Goal: Navigation & Orientation: Find specific page/section

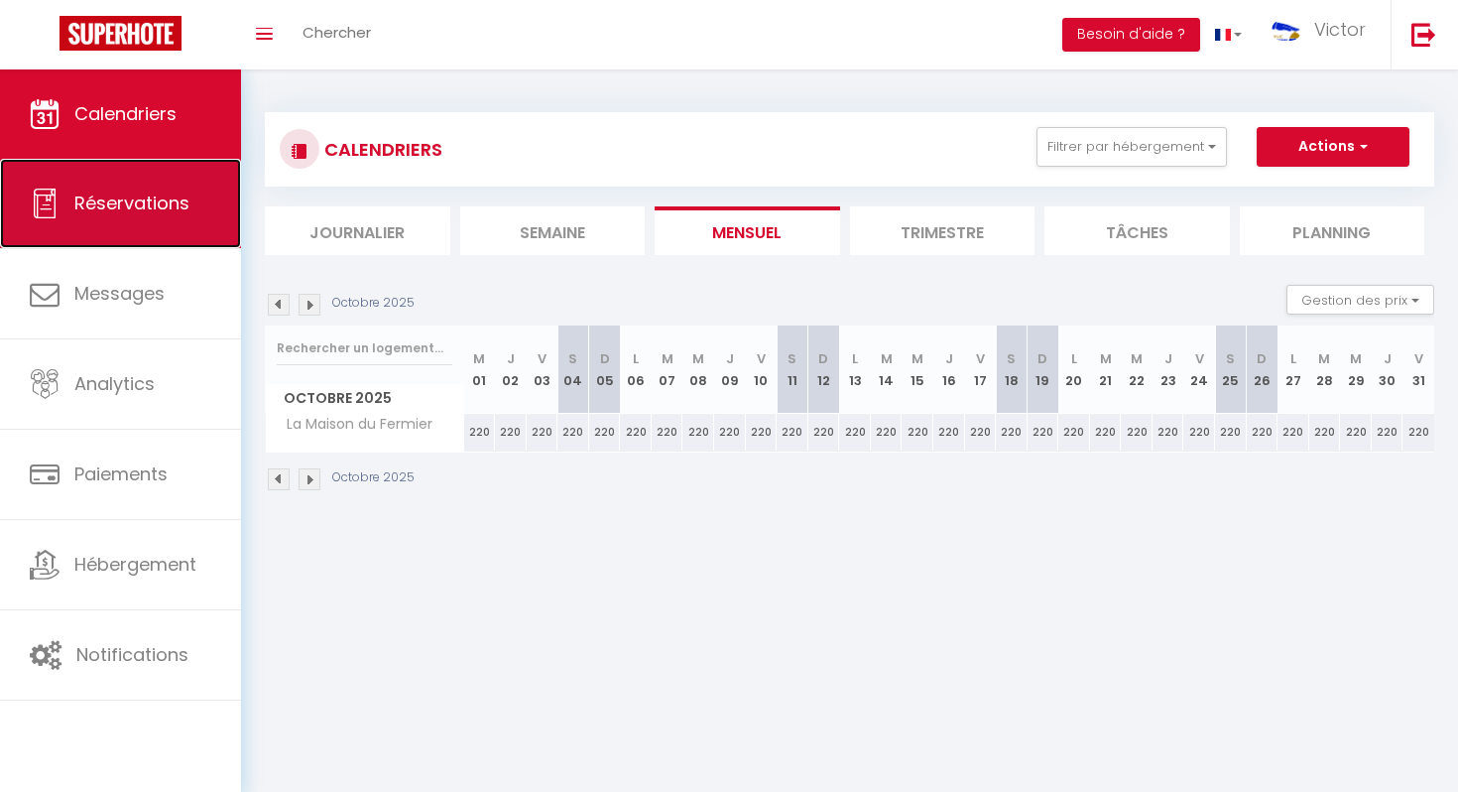
click at [138, 208] on span "Réservations" at bounding box center [131, 202] width 115 height 25
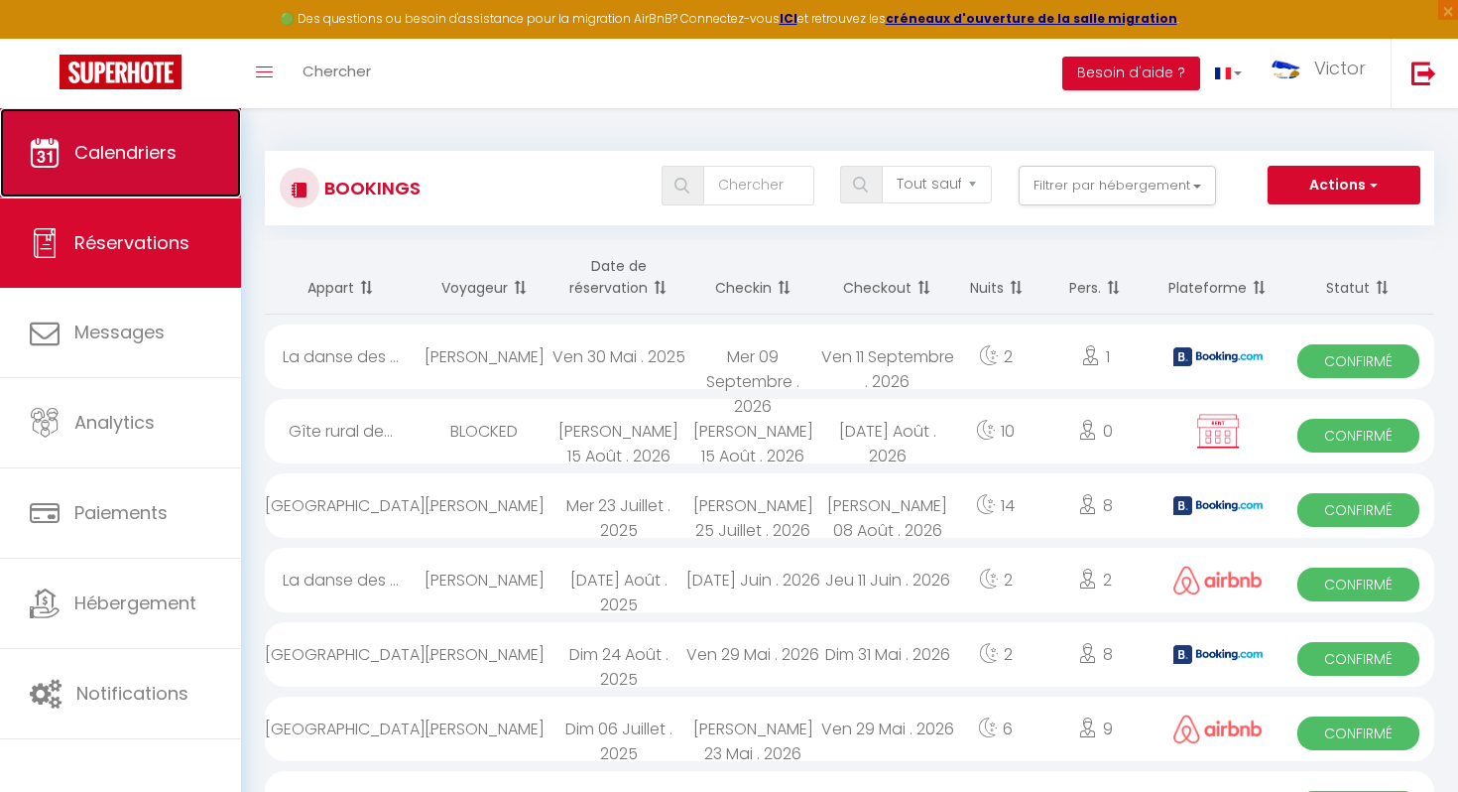
click at [150, 165] on link "Calendriers" at bounding box center [120, 152] width 241 height 89
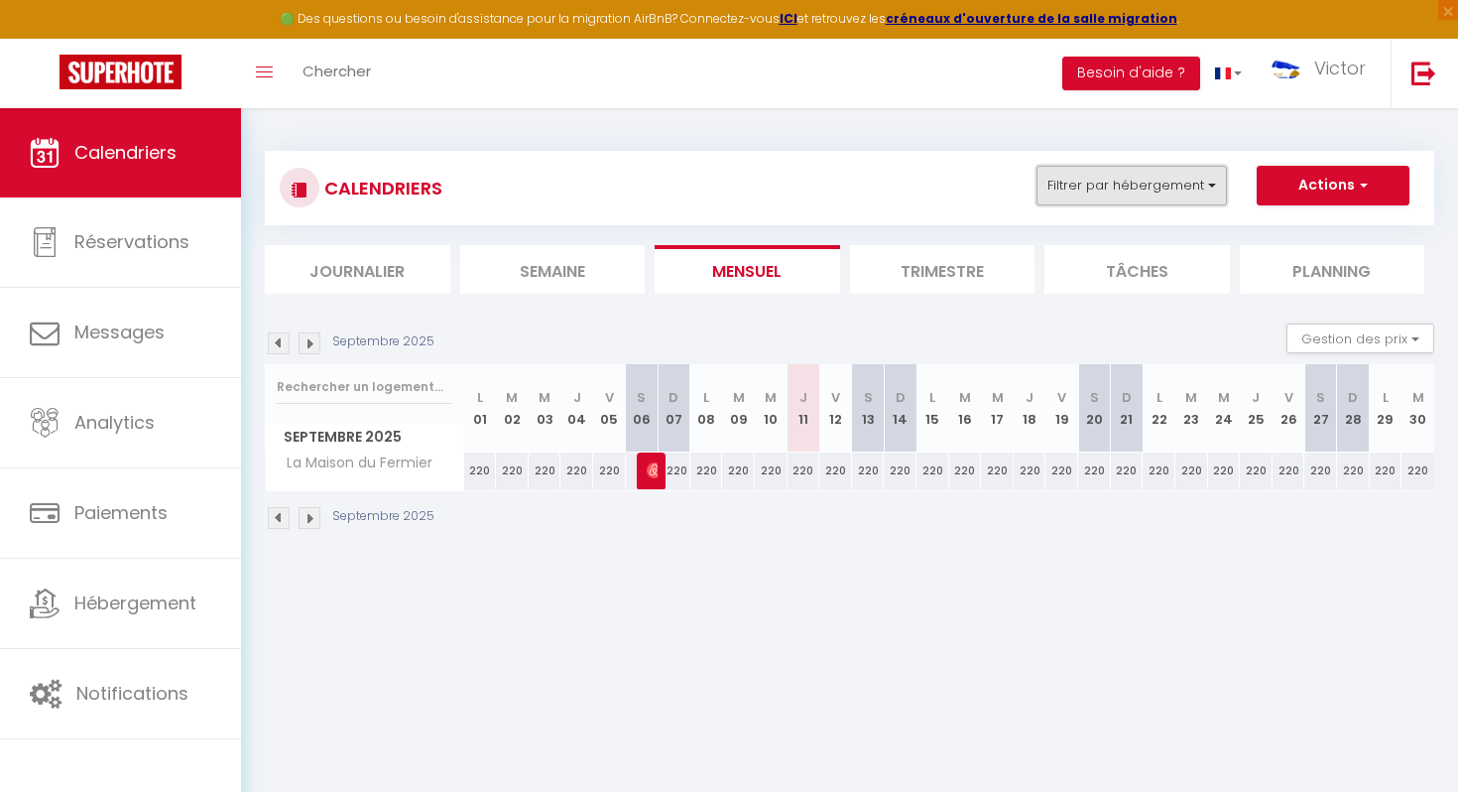
click at [1190, 185] on button "Filtrer par hébergement" at bounding box center [1131, 186] width 190 height 40
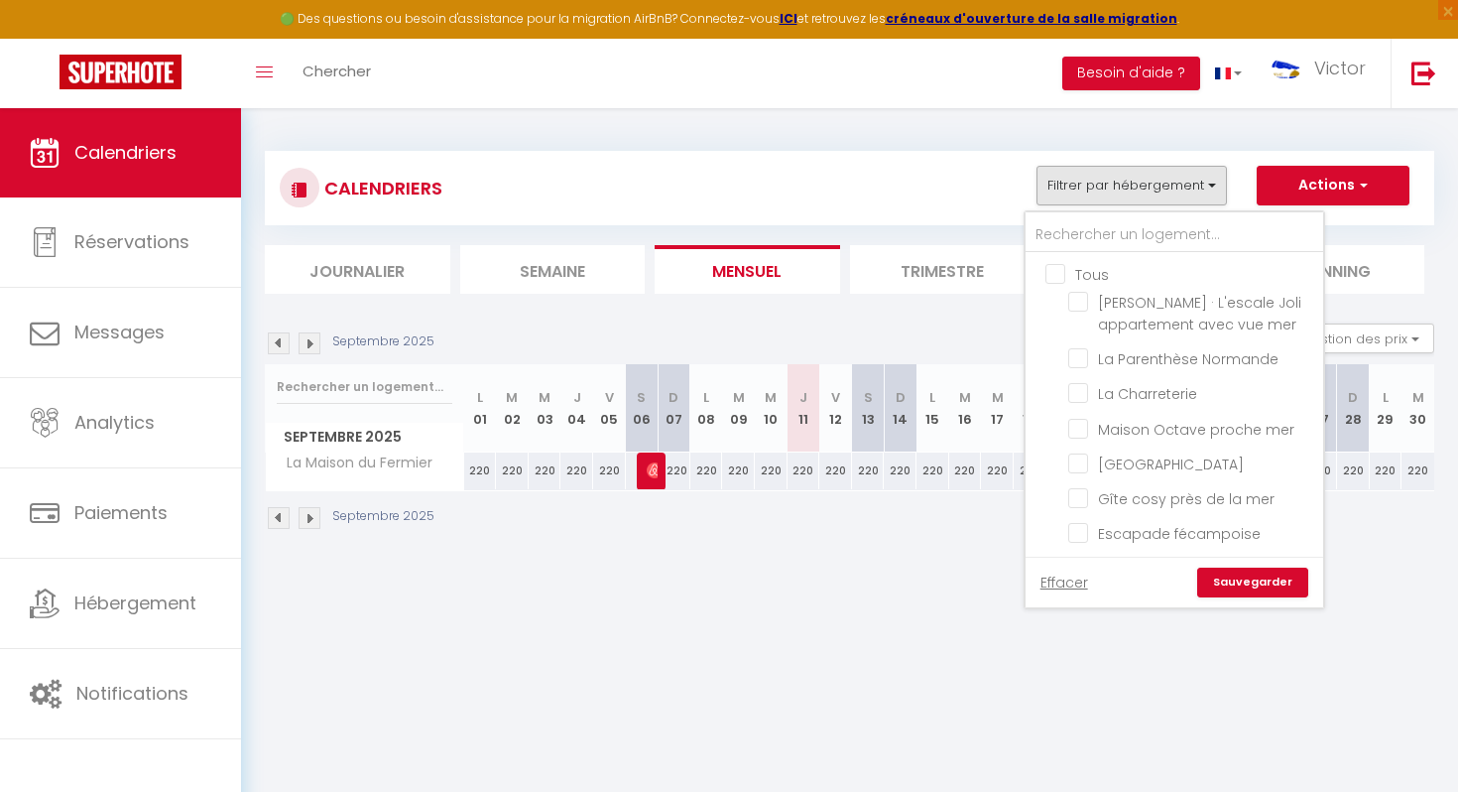
click at [1059, 272] on input "Tous" at bounding box center [1194, 273] width 298 height 20
checkbox input "true"
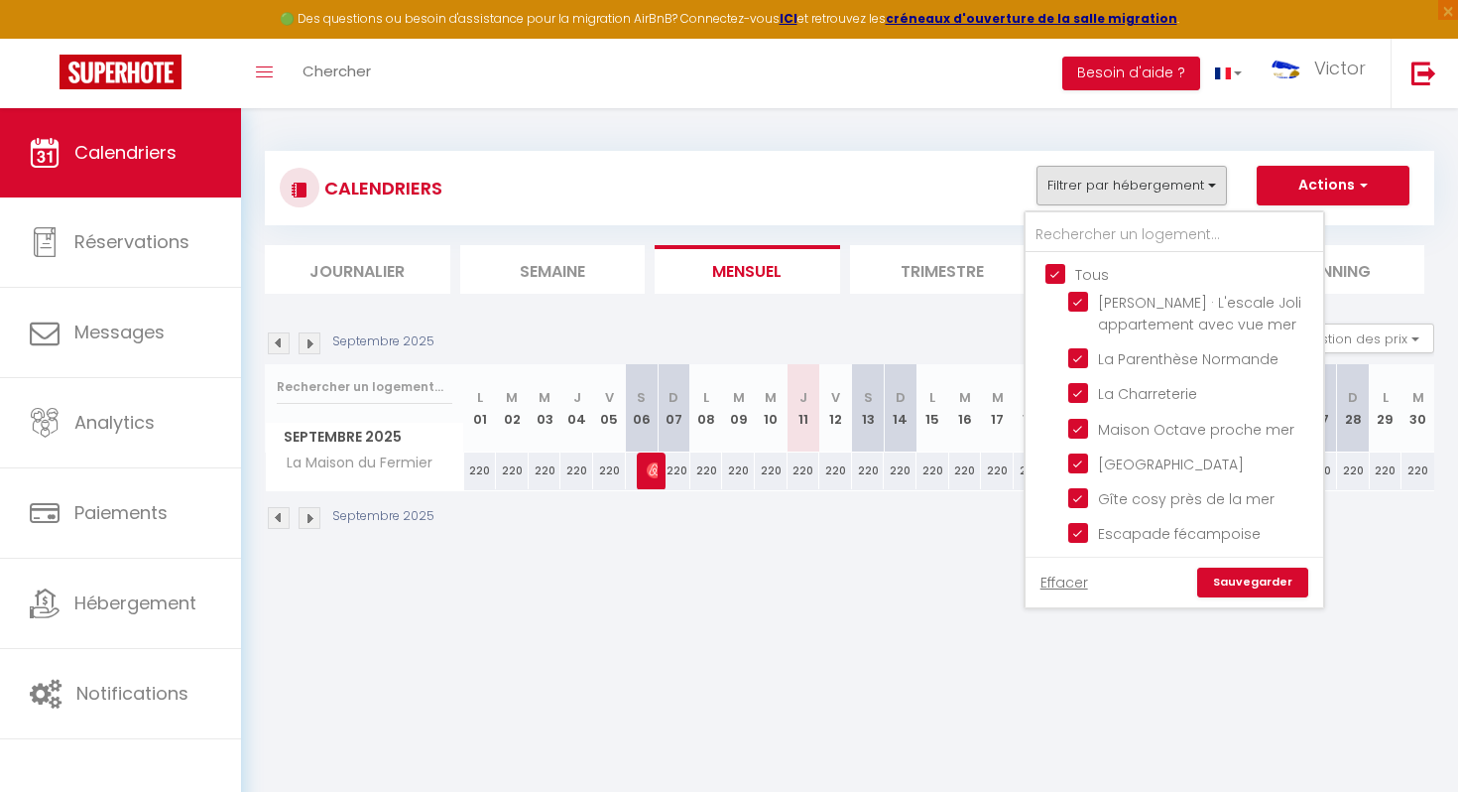
checkbox input "true"
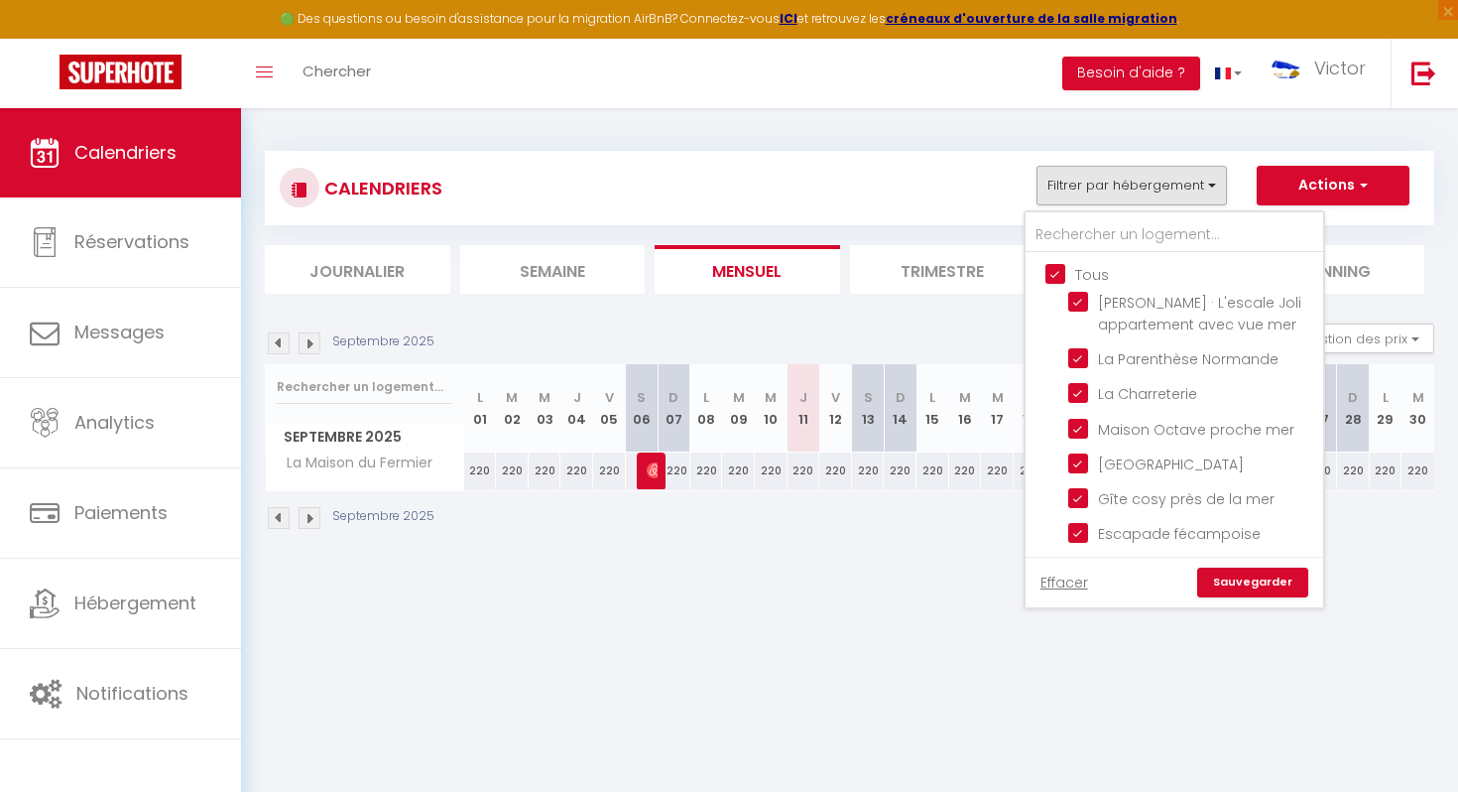
checkbox input "true"
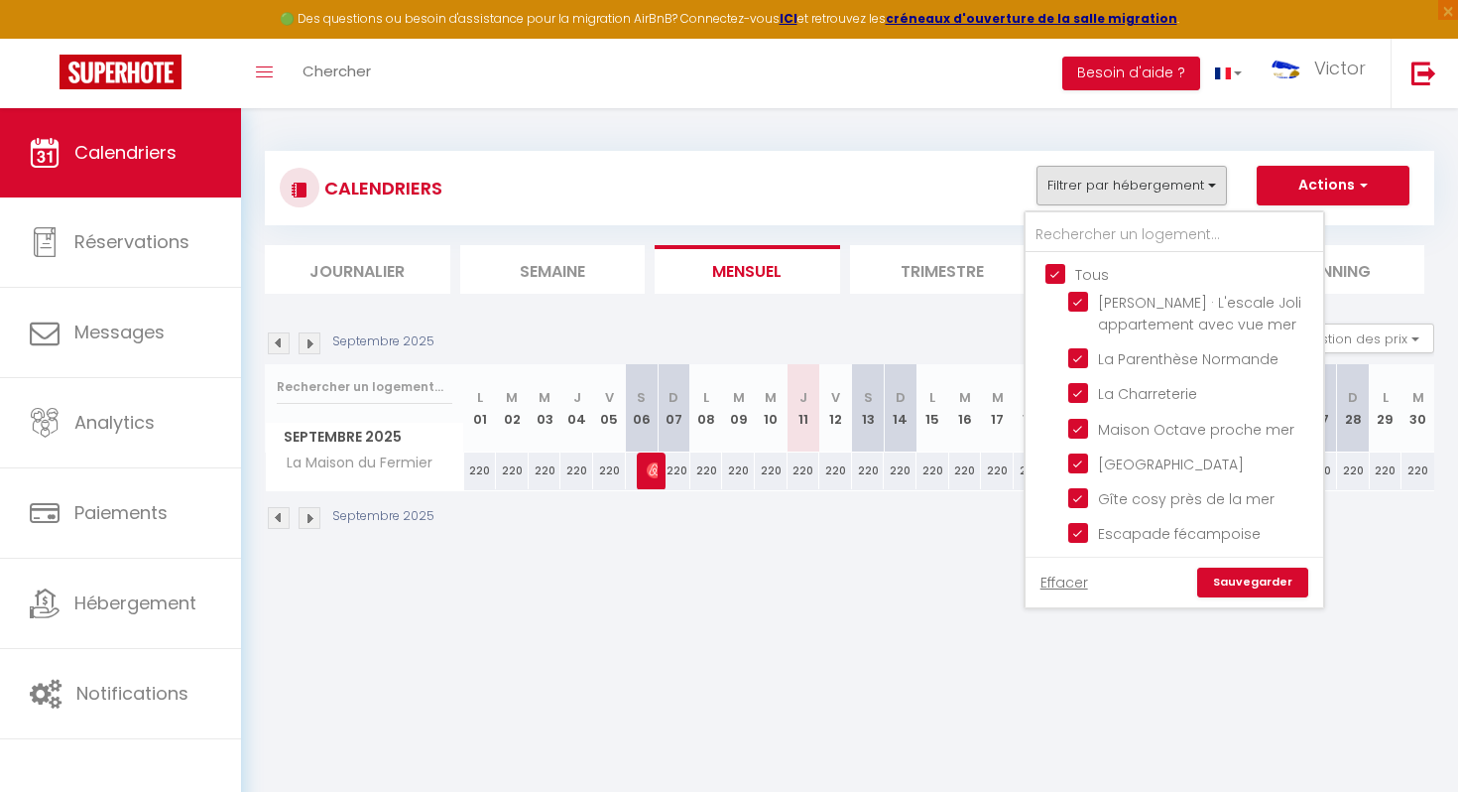
checkbox input "true"
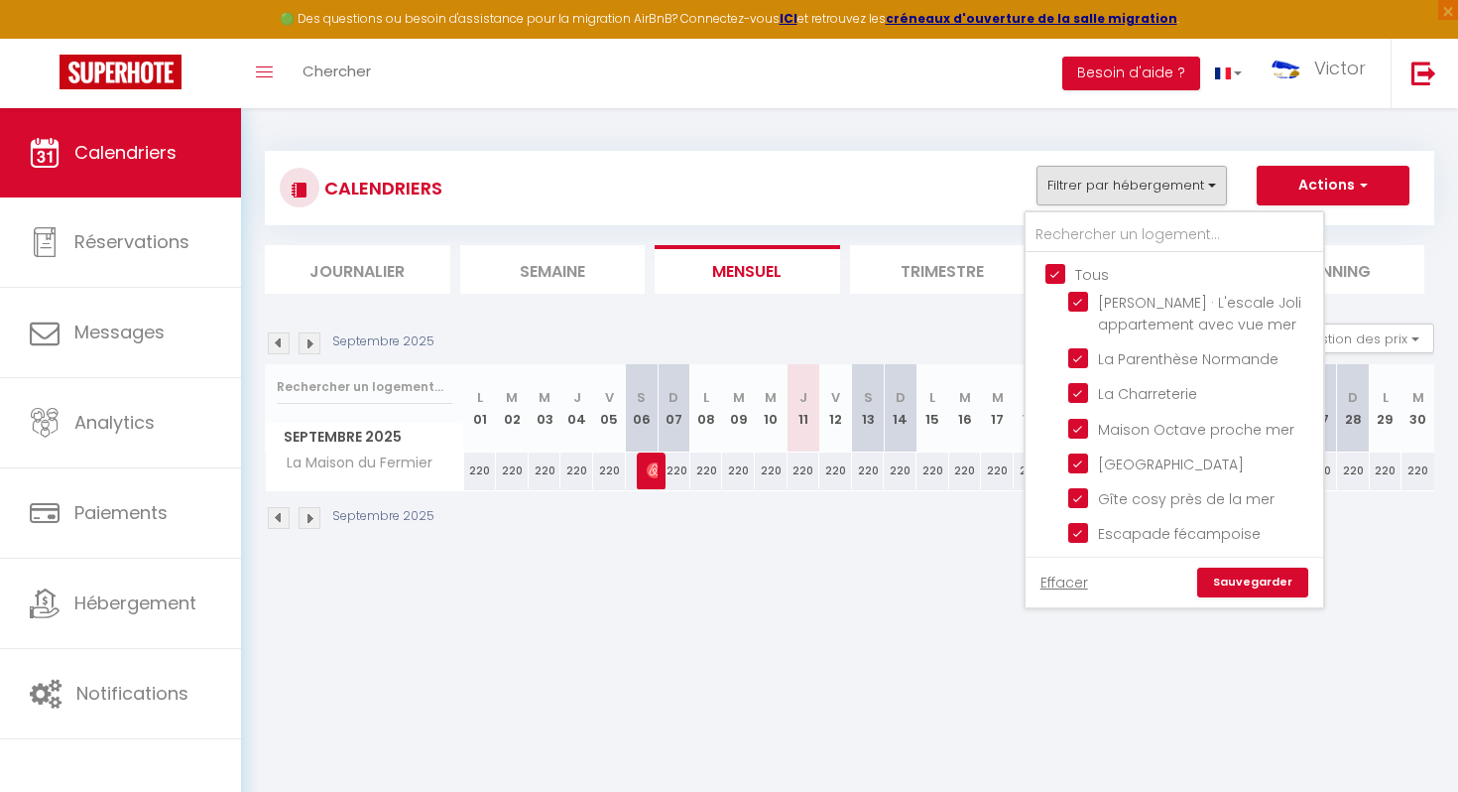
checkbox input "true"
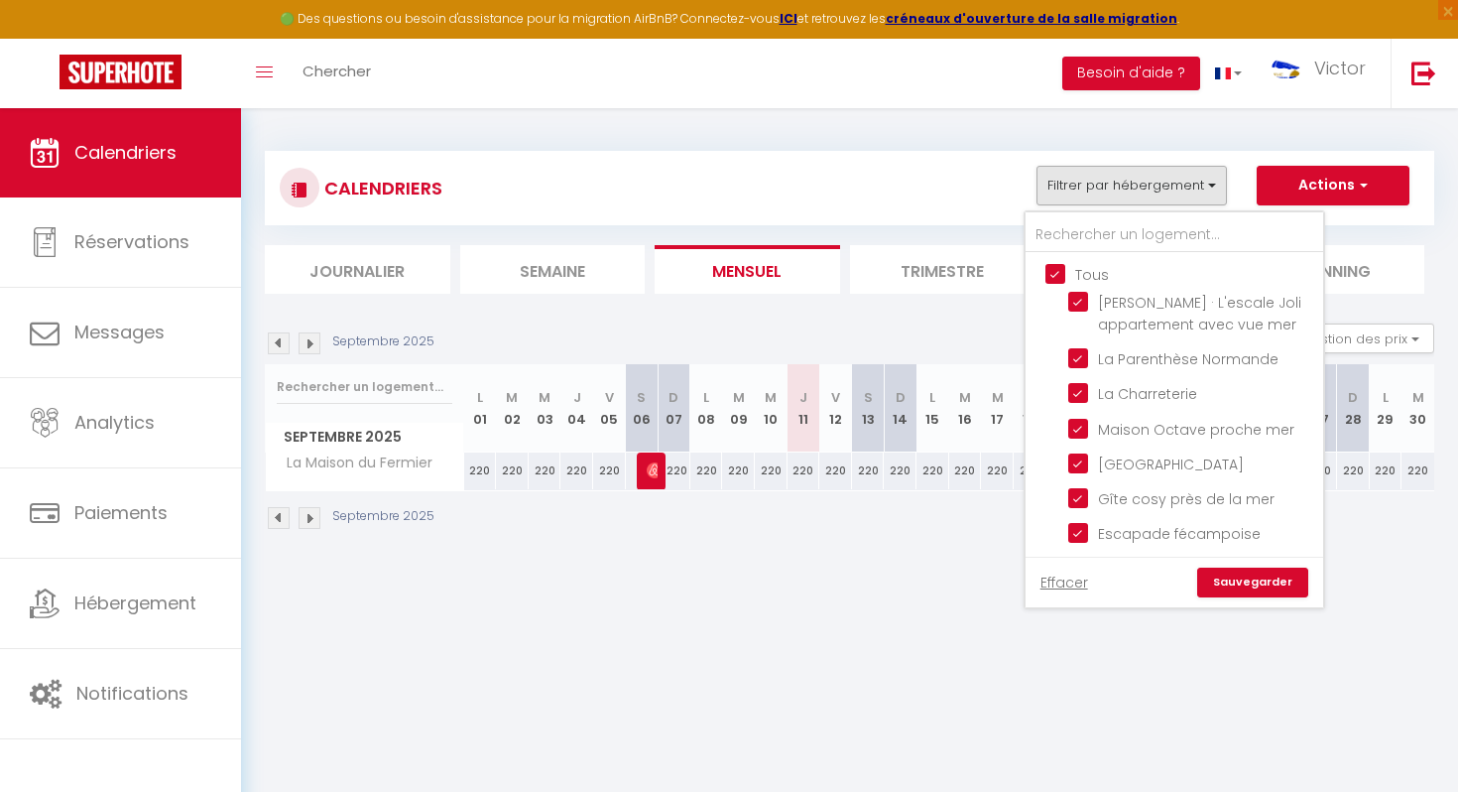
checkbox input "true"
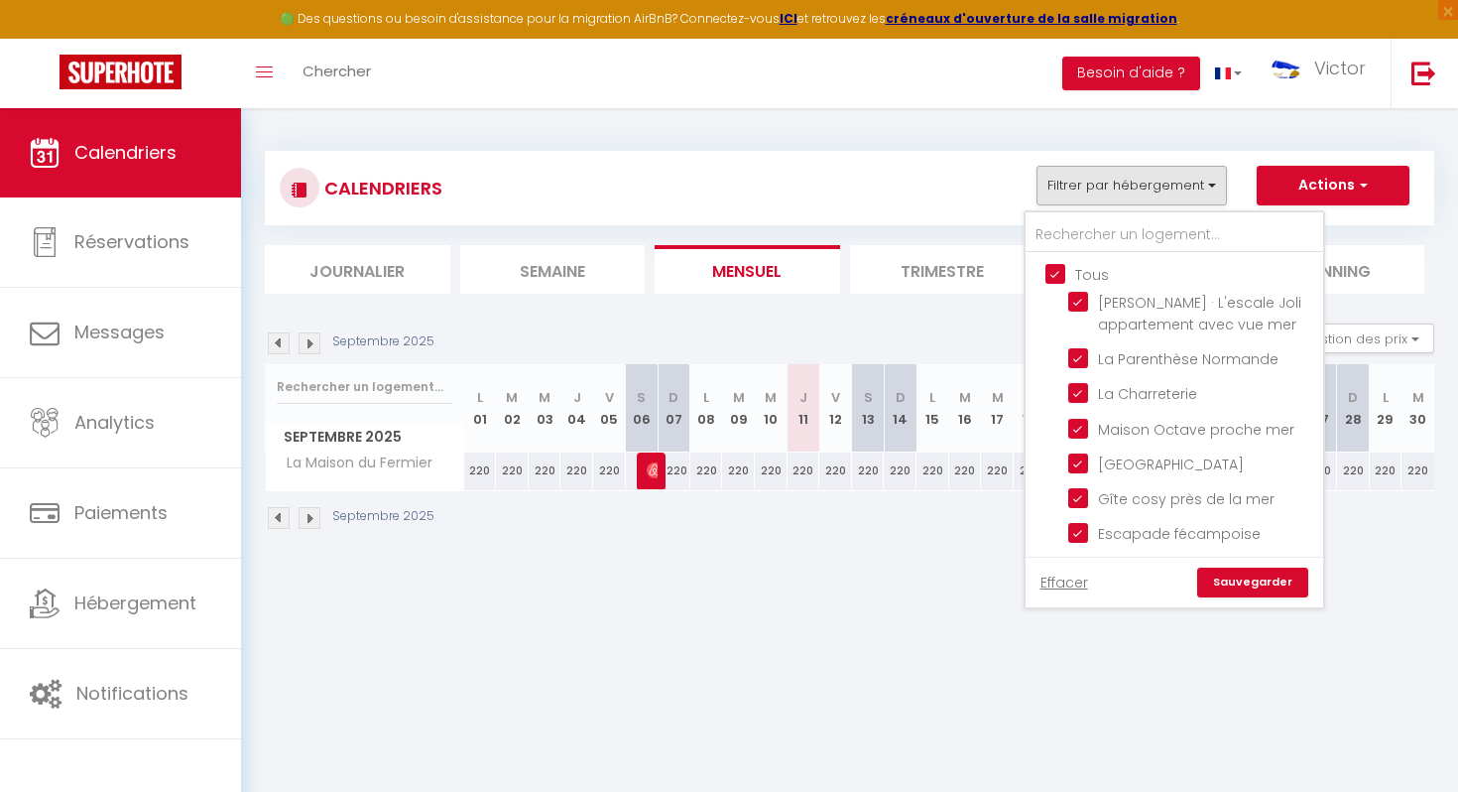
checkbox input "true"
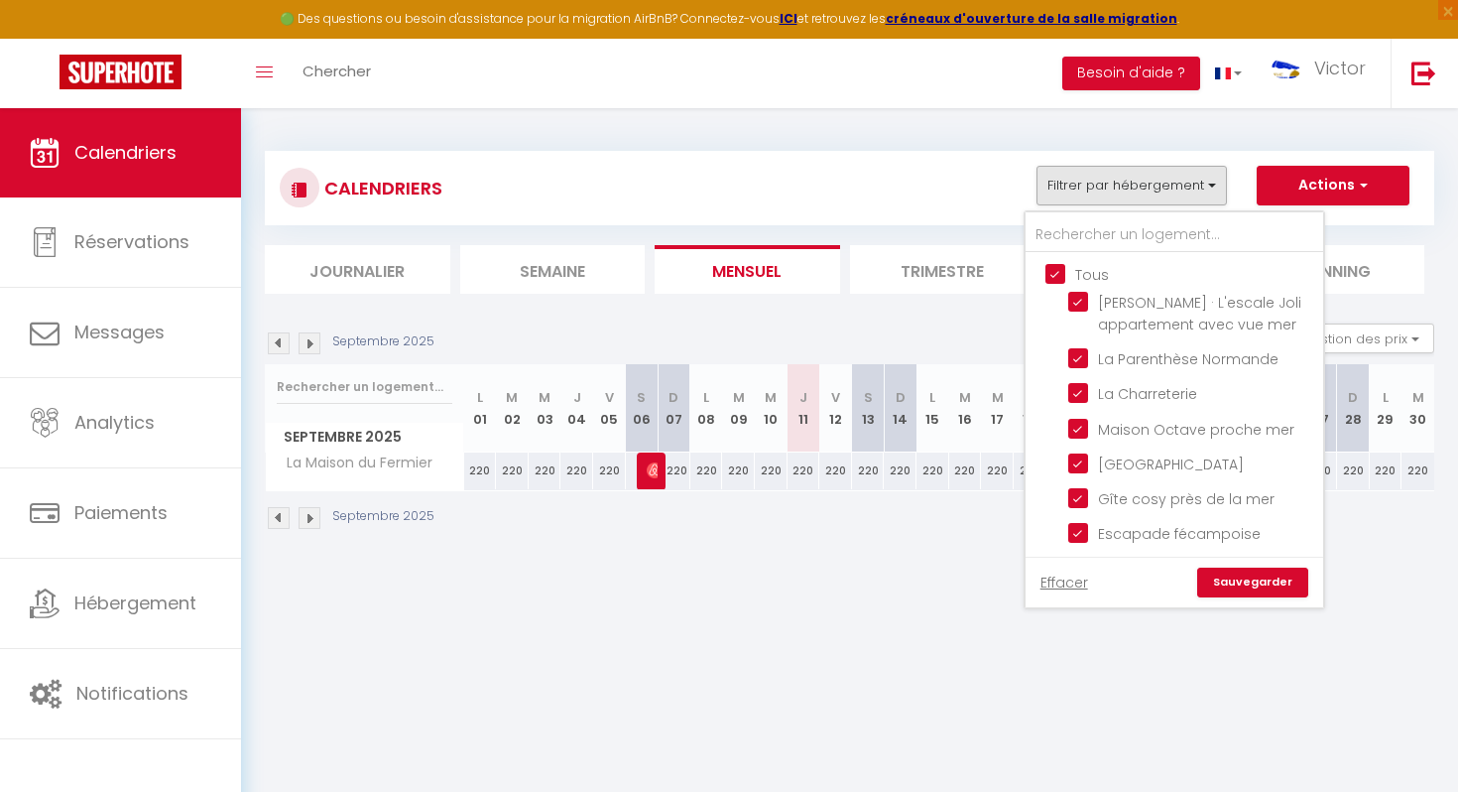
checkbox input "true"
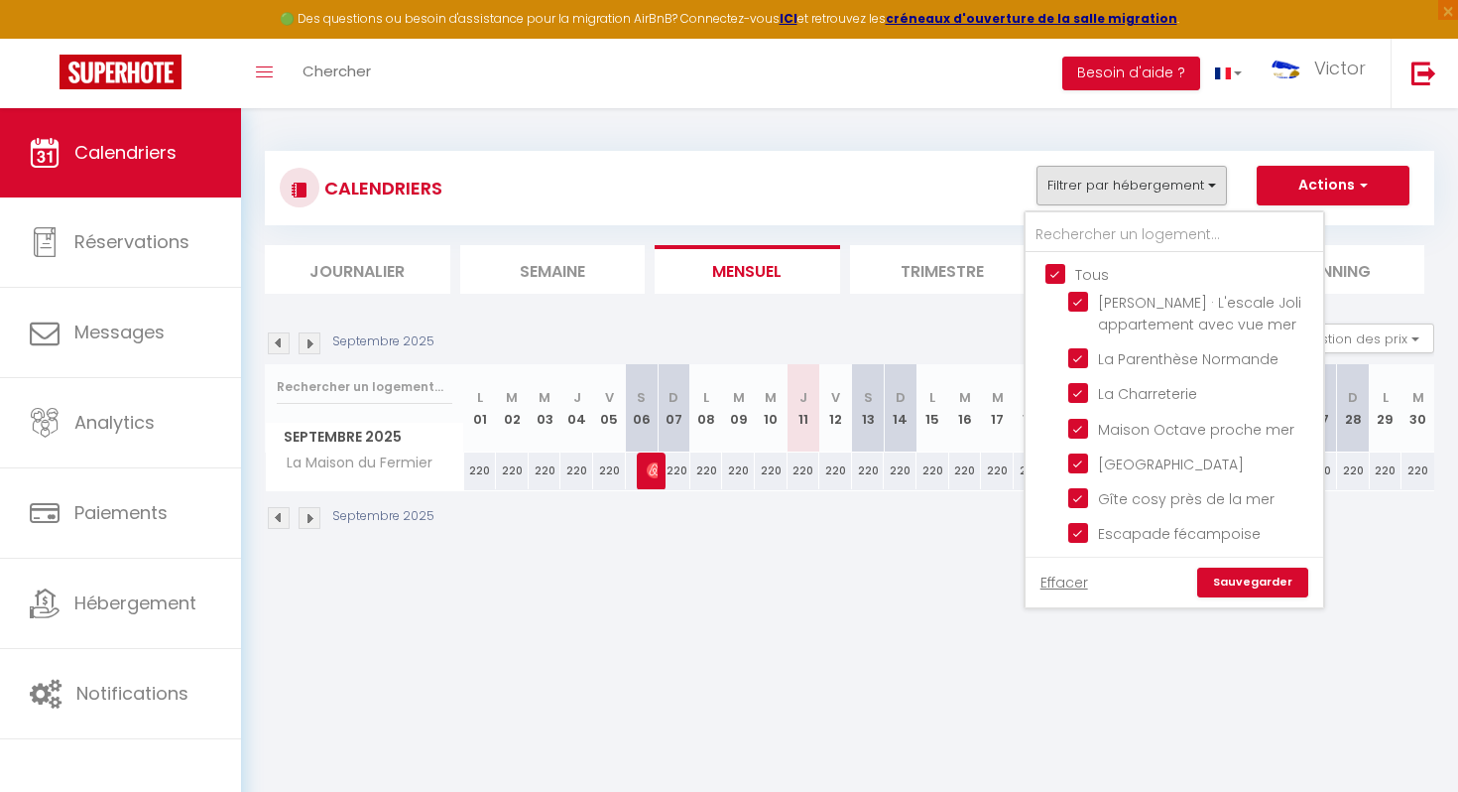
checkbox input "true"
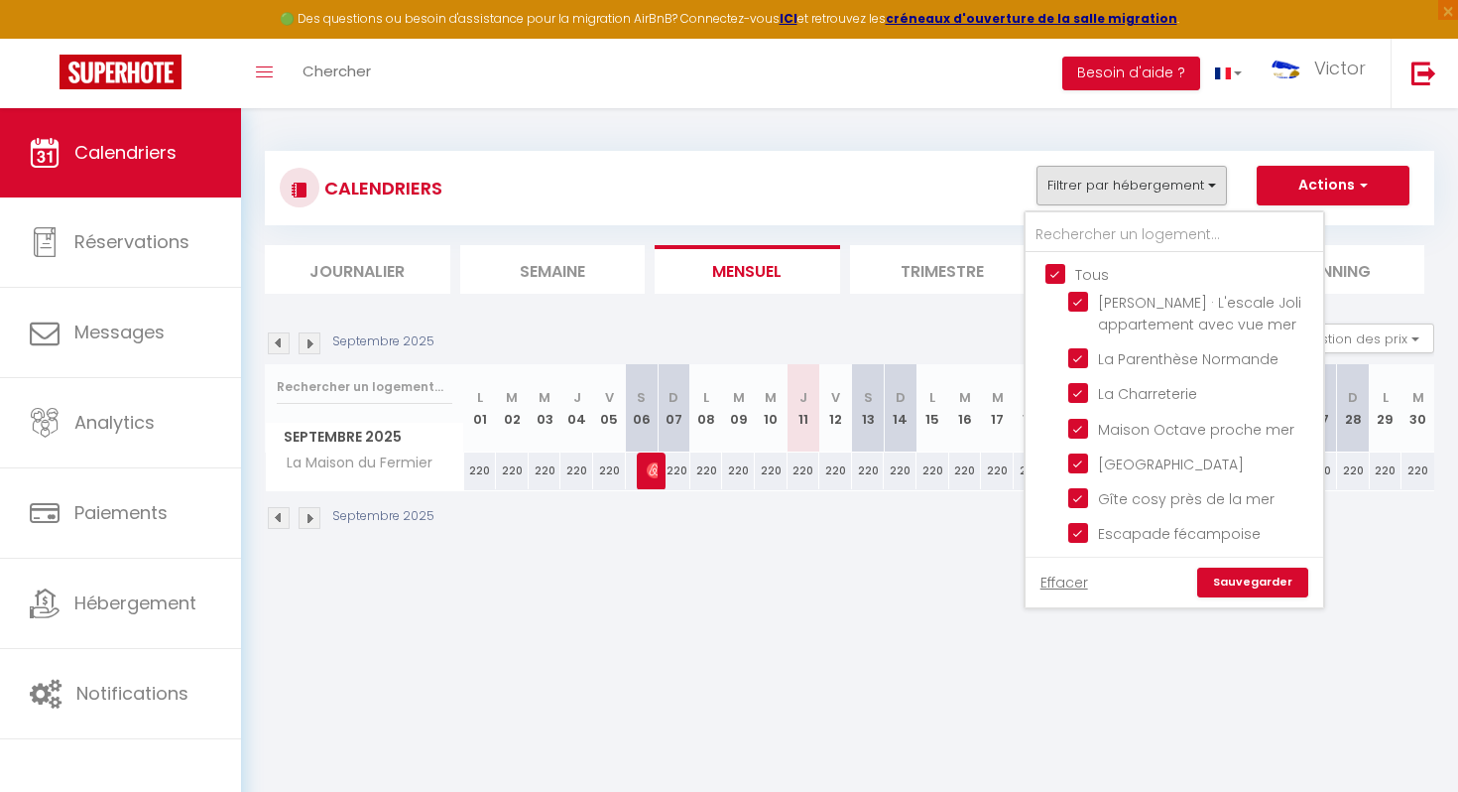
checkbox input "true"
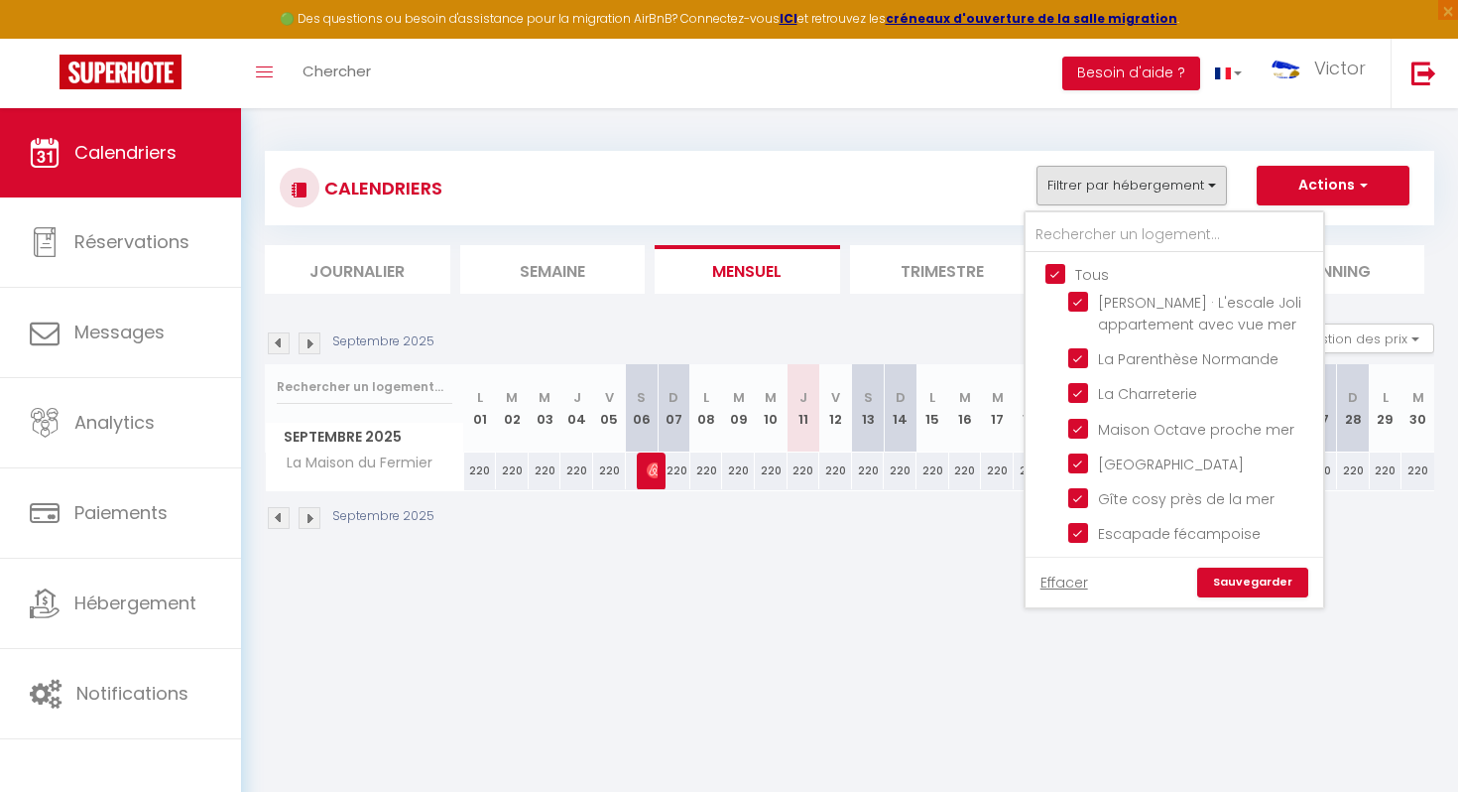
checkbox input "true"
click at [1059, 272] on input "Tous" at bounding box center [1194, 273] width 298 height 20
checkbox input "false"
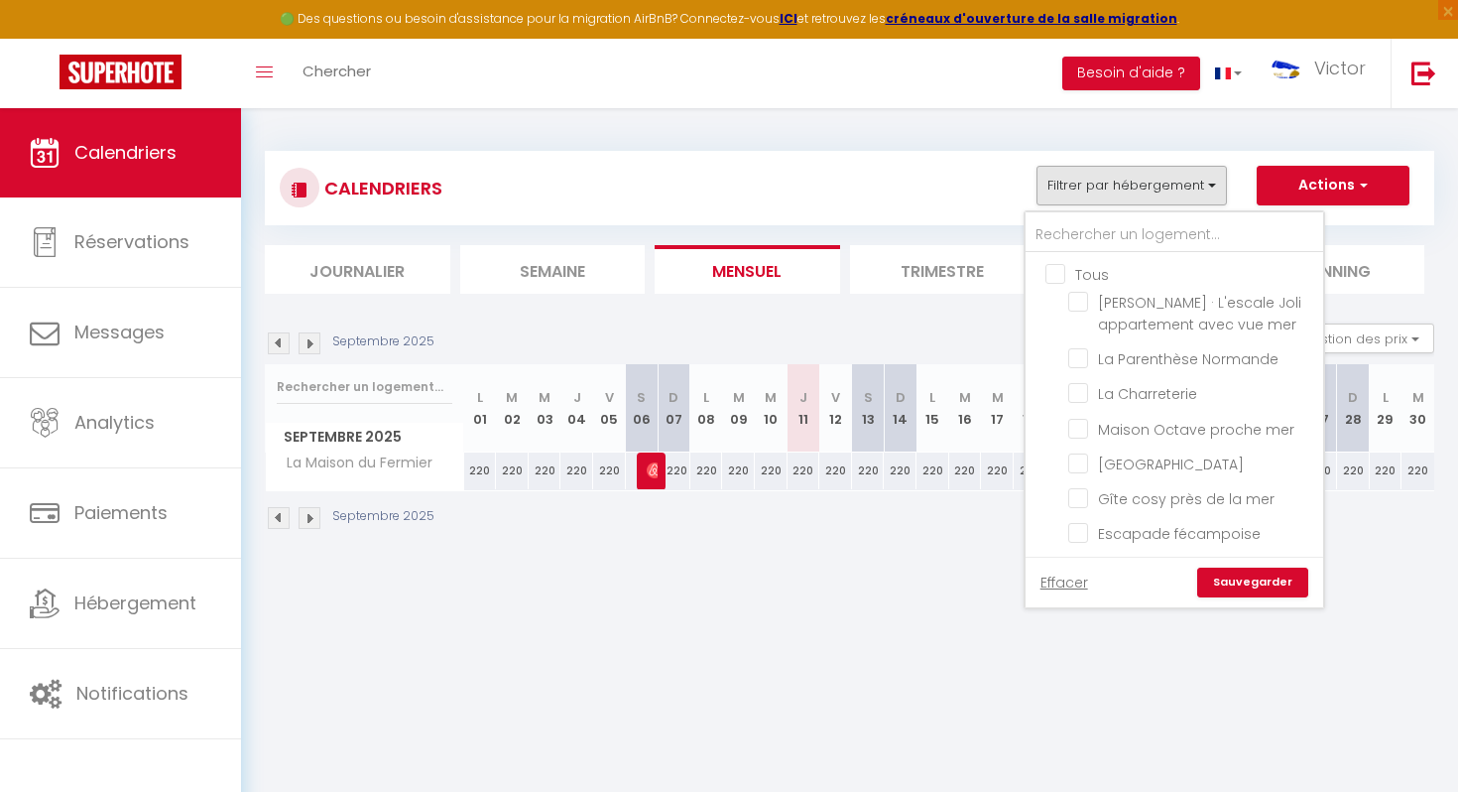
checkbox input "false"
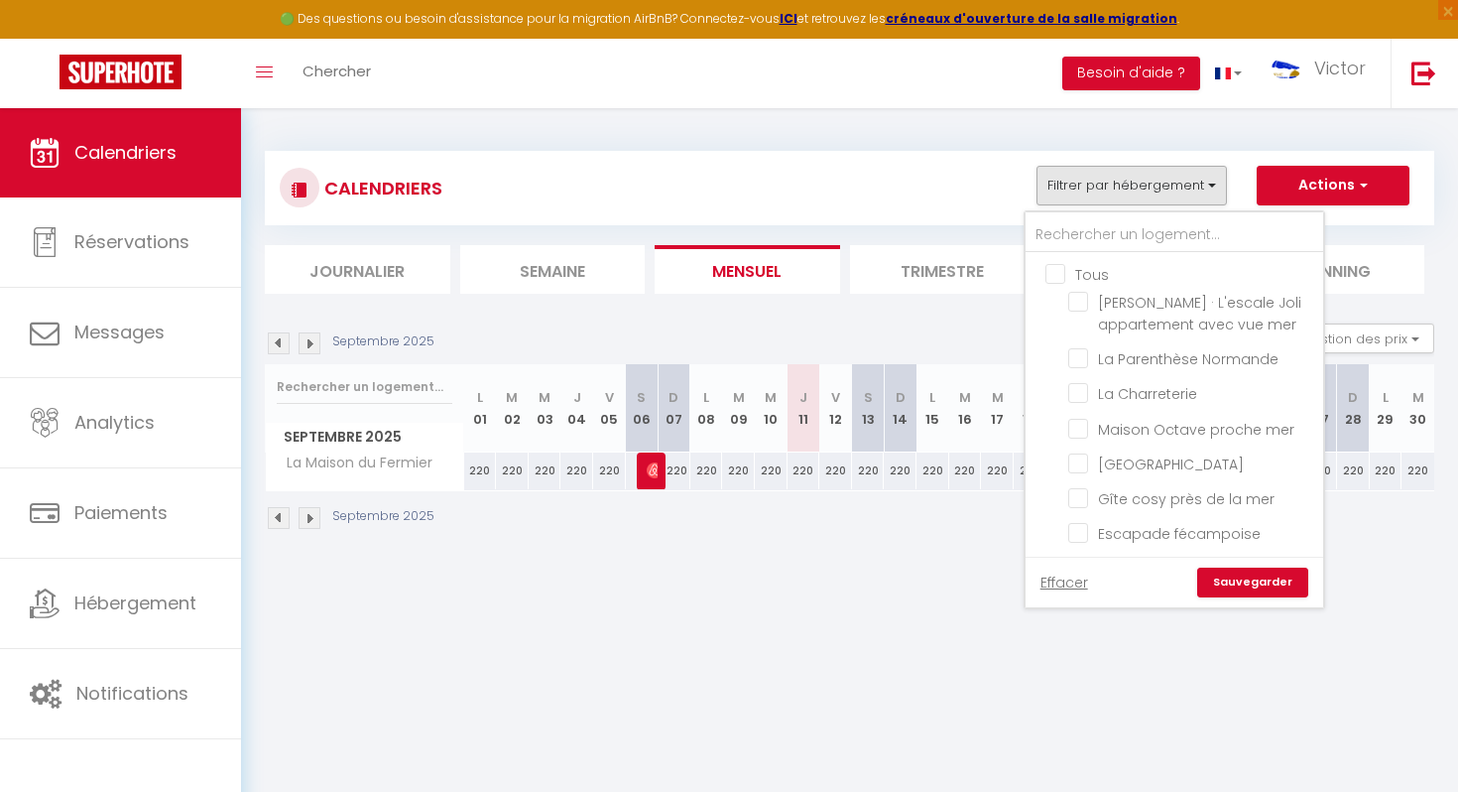
checkbox input "false"
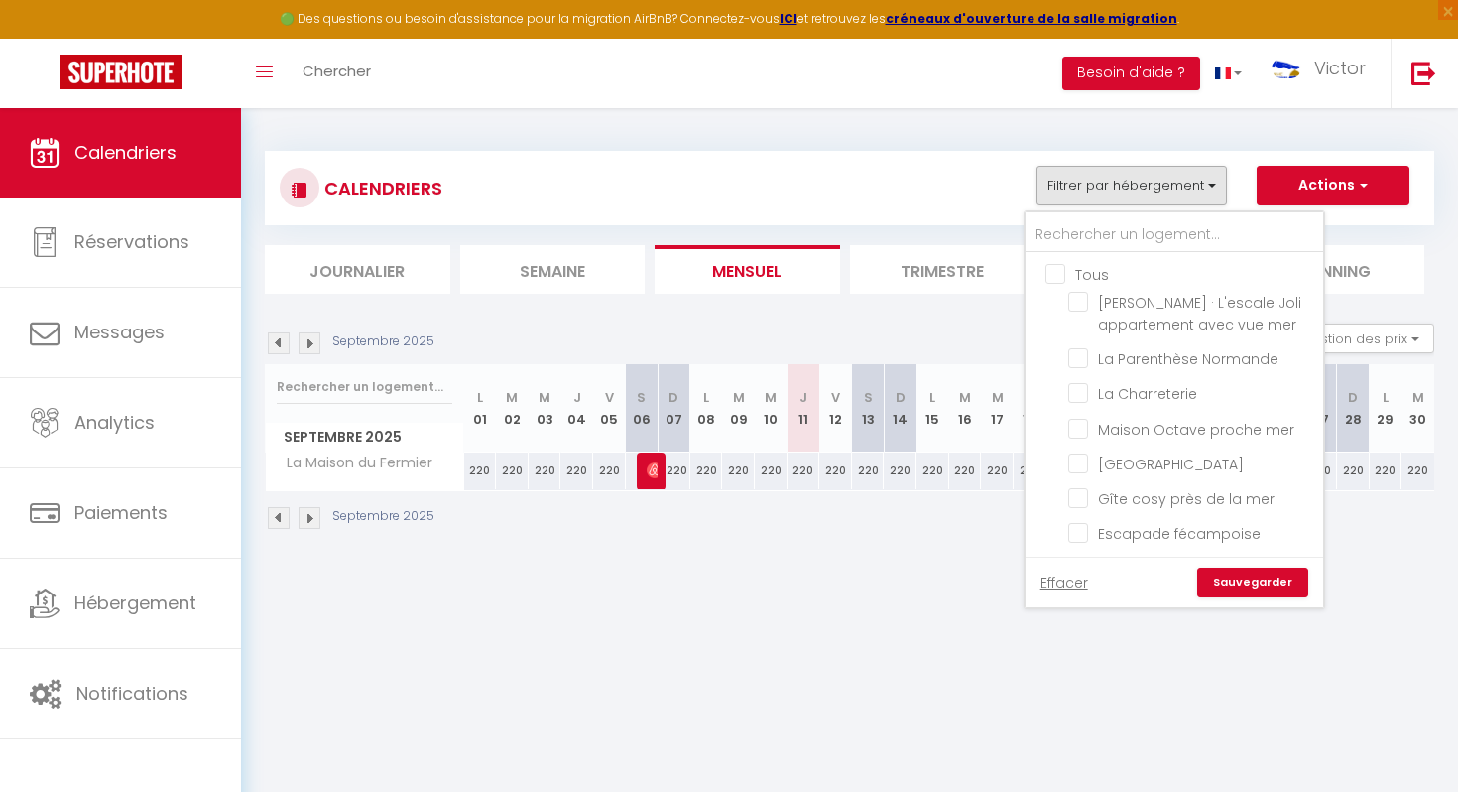
checkbox input "false"
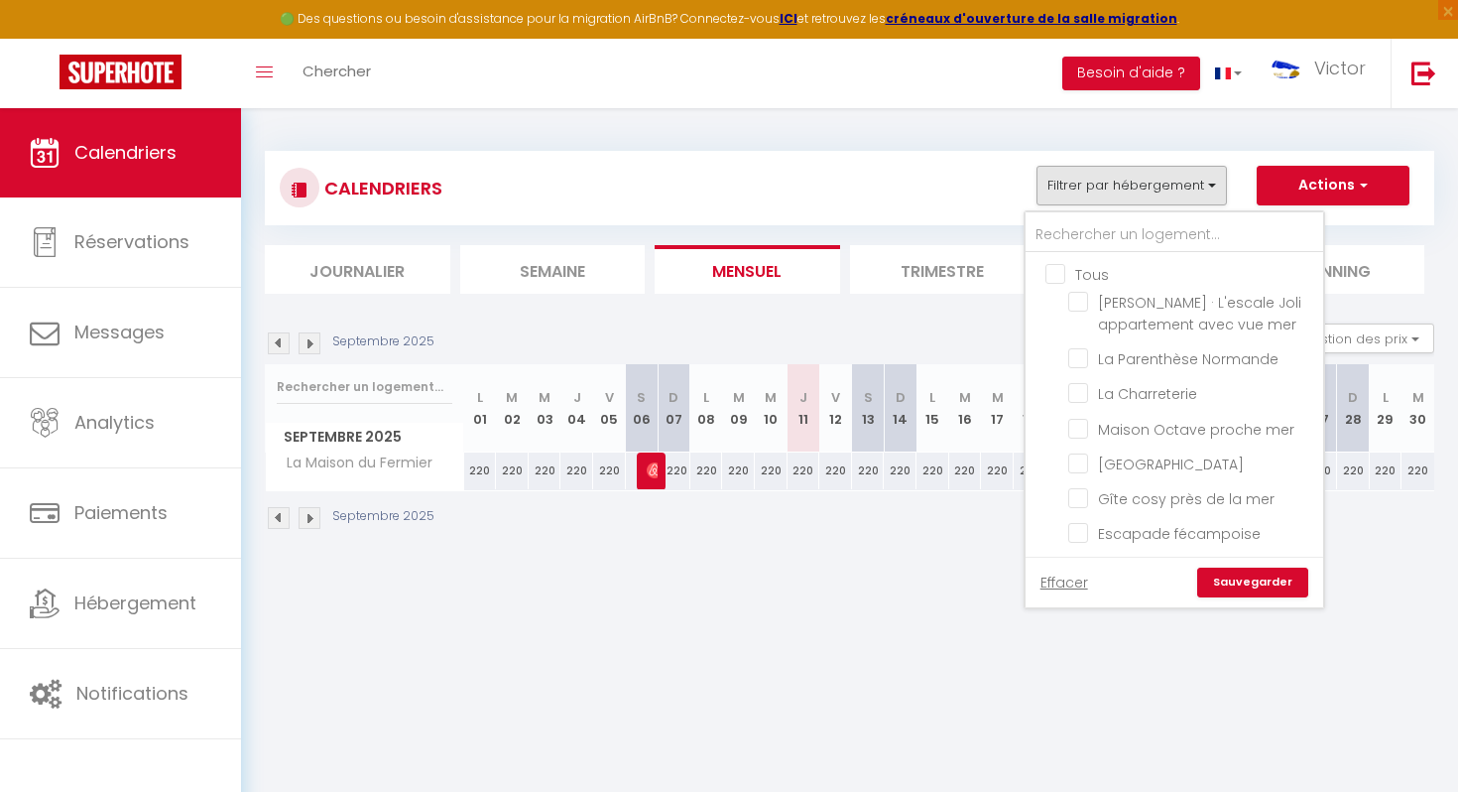
checkbox input "false"
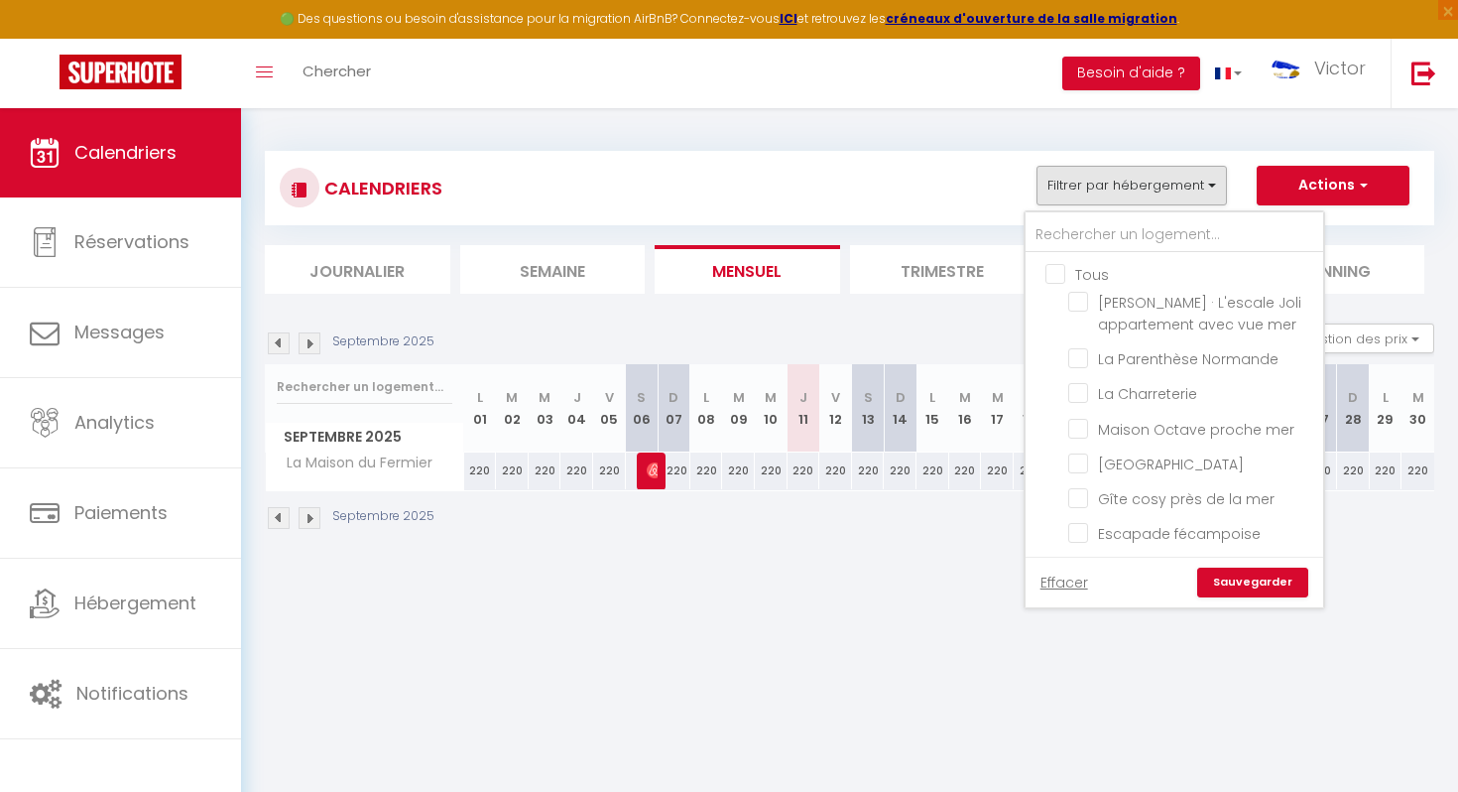
checkbox input "false"
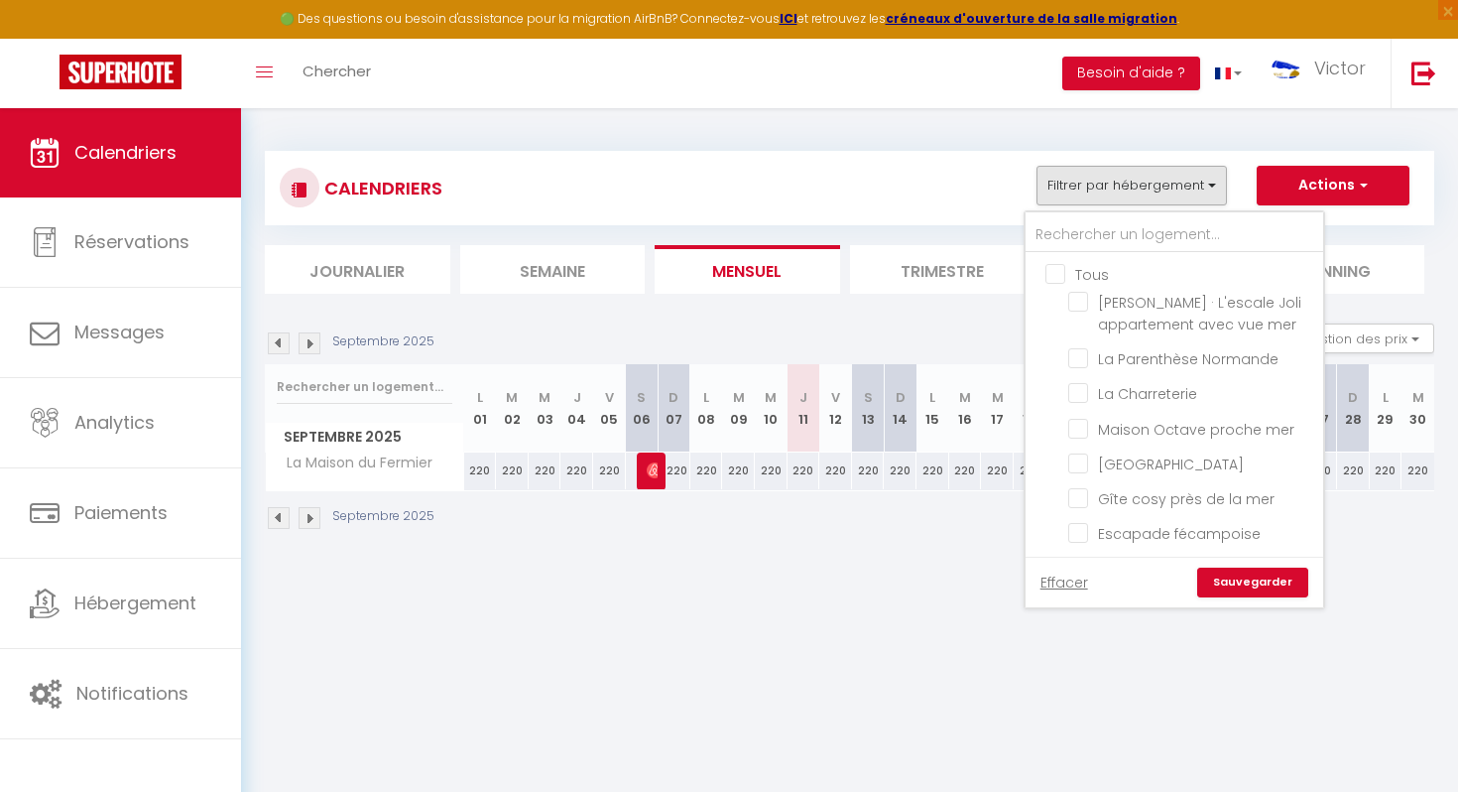
checkbox input "false"
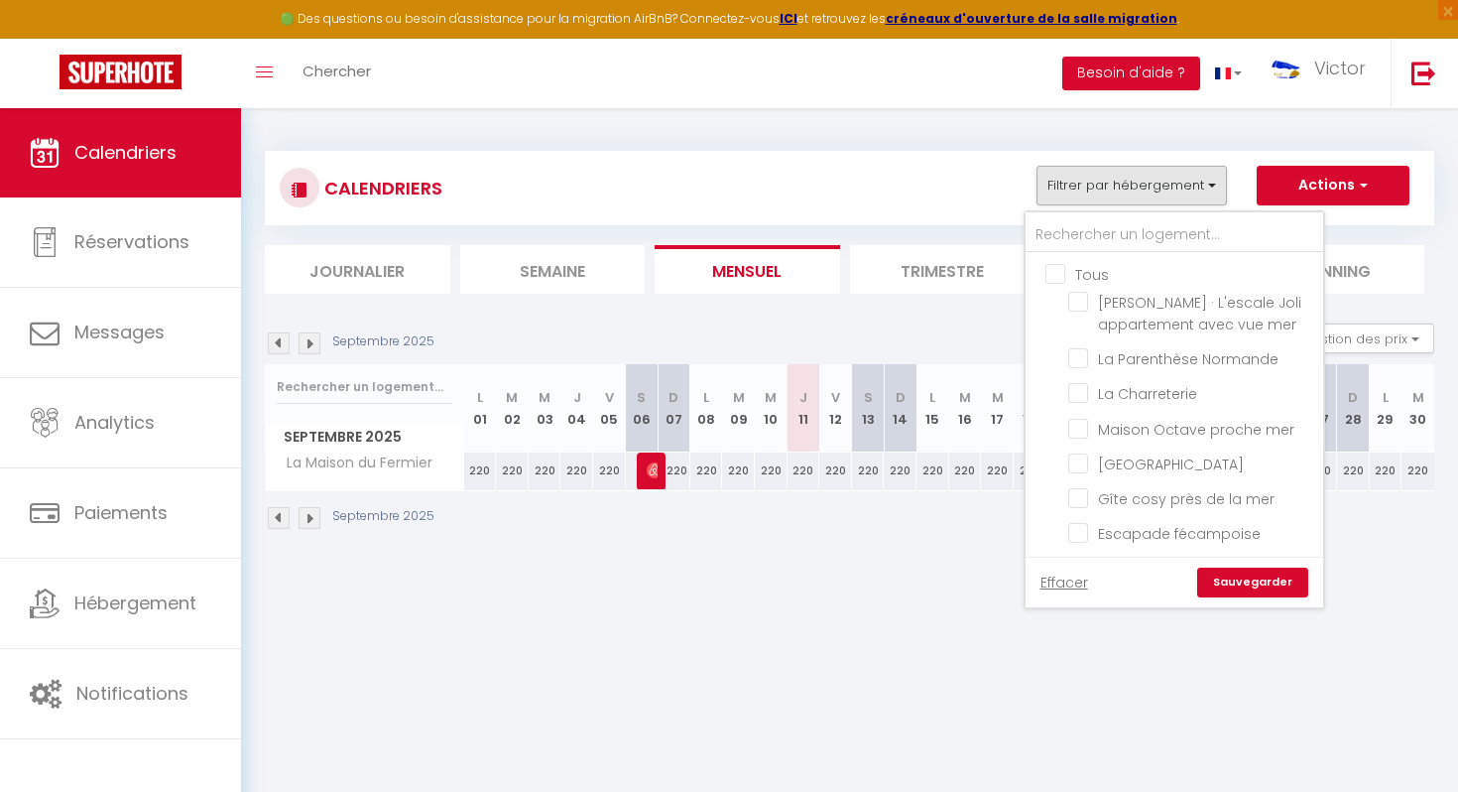
checkbox input "false"
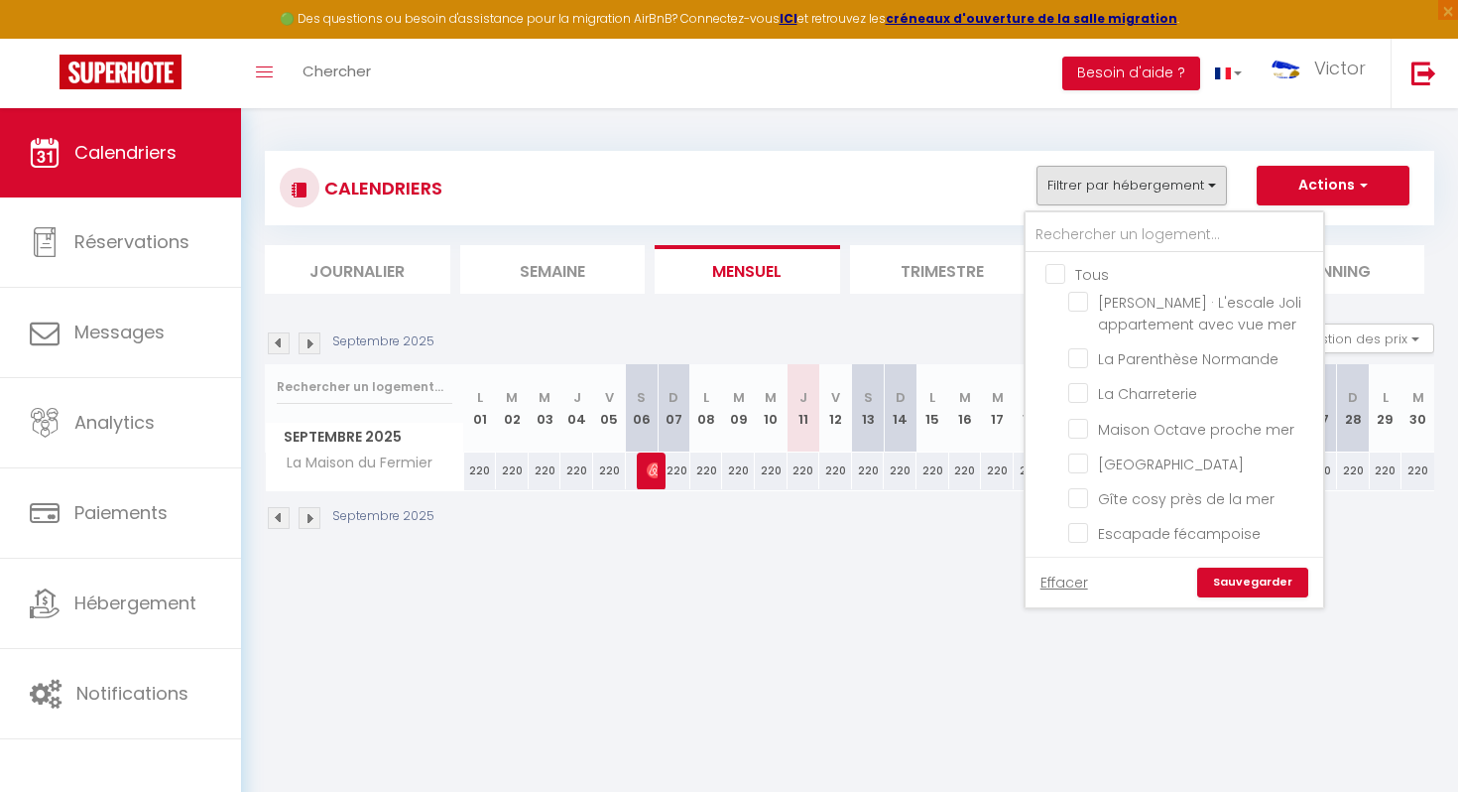
checkbox input "false"
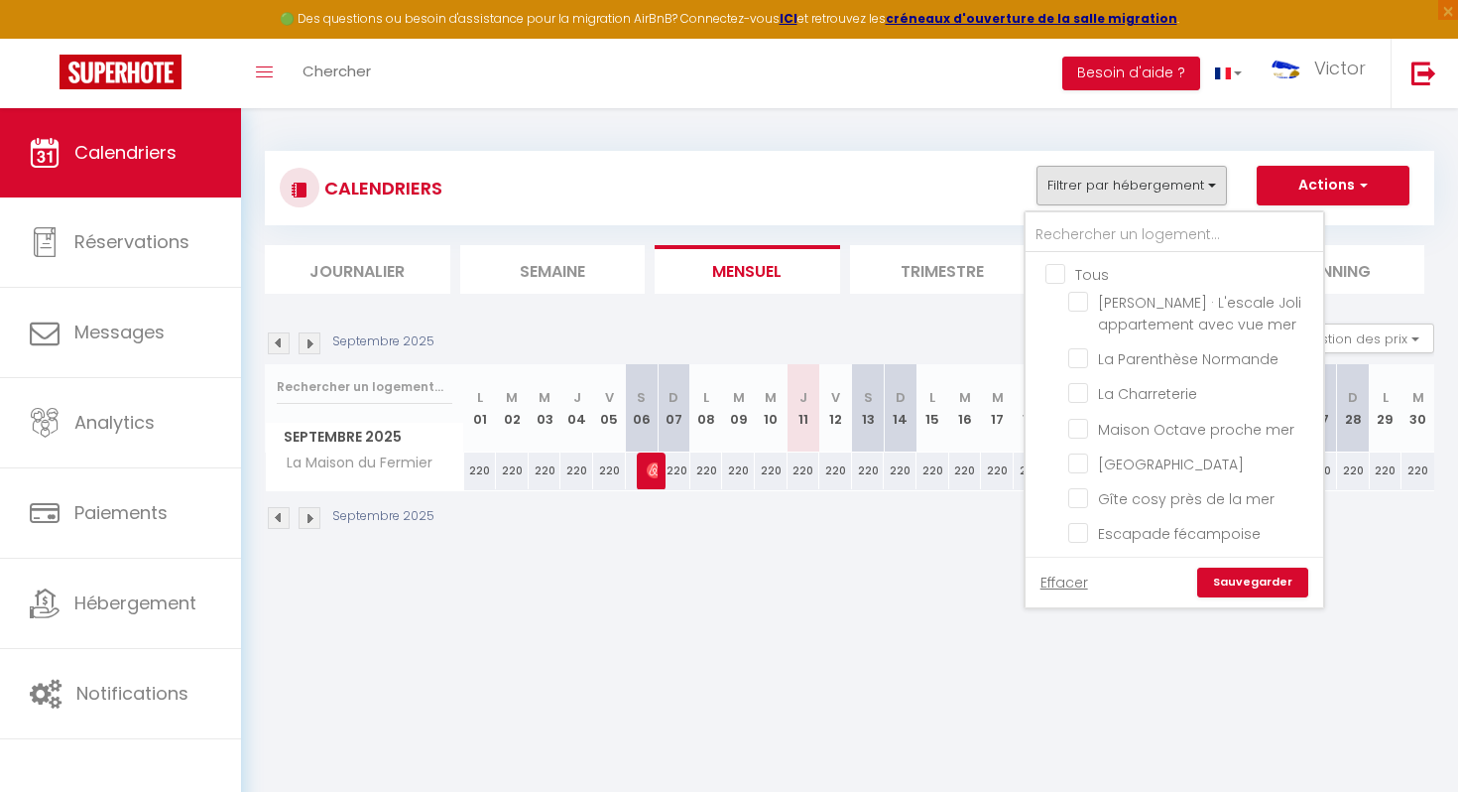
checkbox input "false"
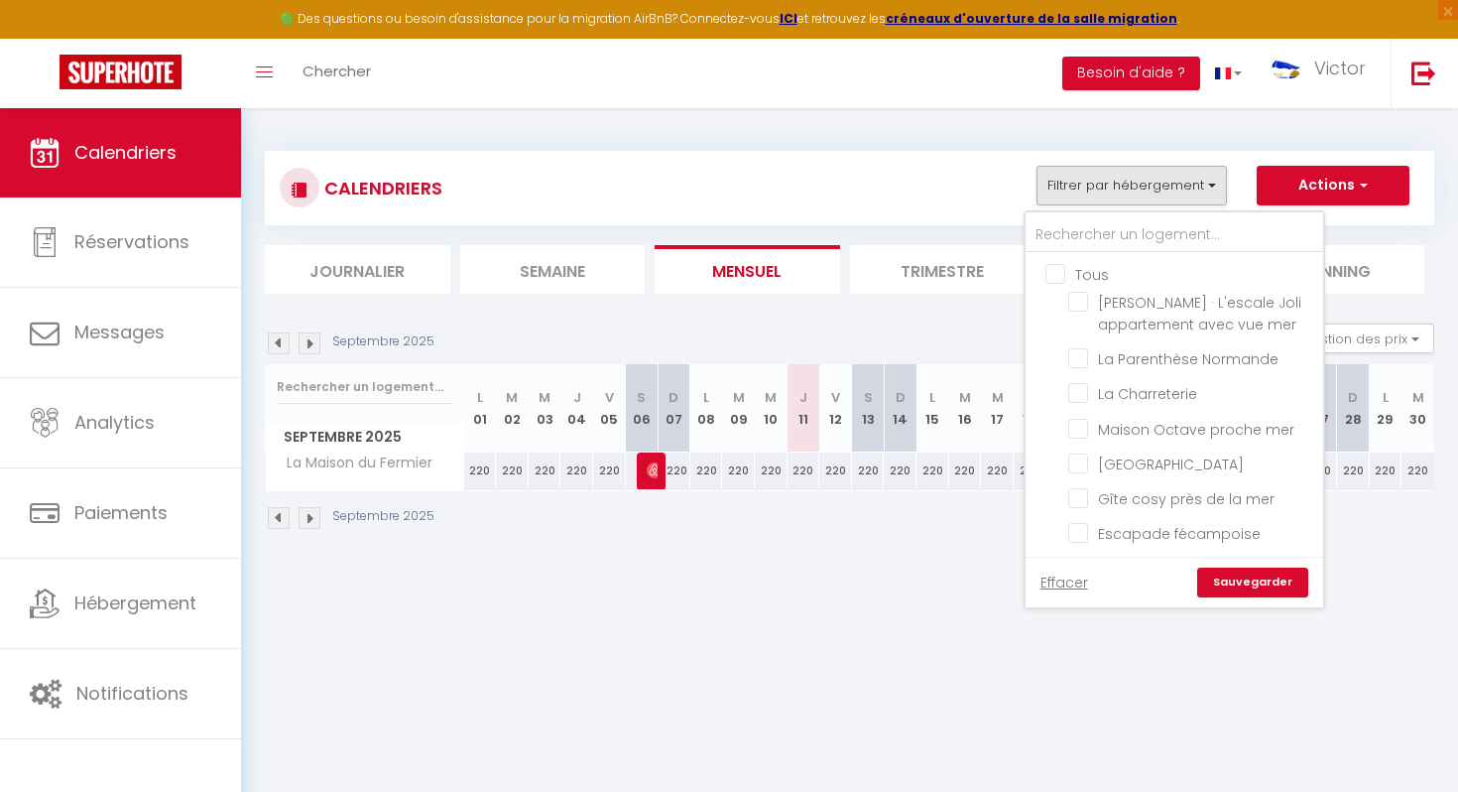
checkbox input "false"
click at [1129, 226] on input "text" at bounding box center [1175, 235] width 298 height 36
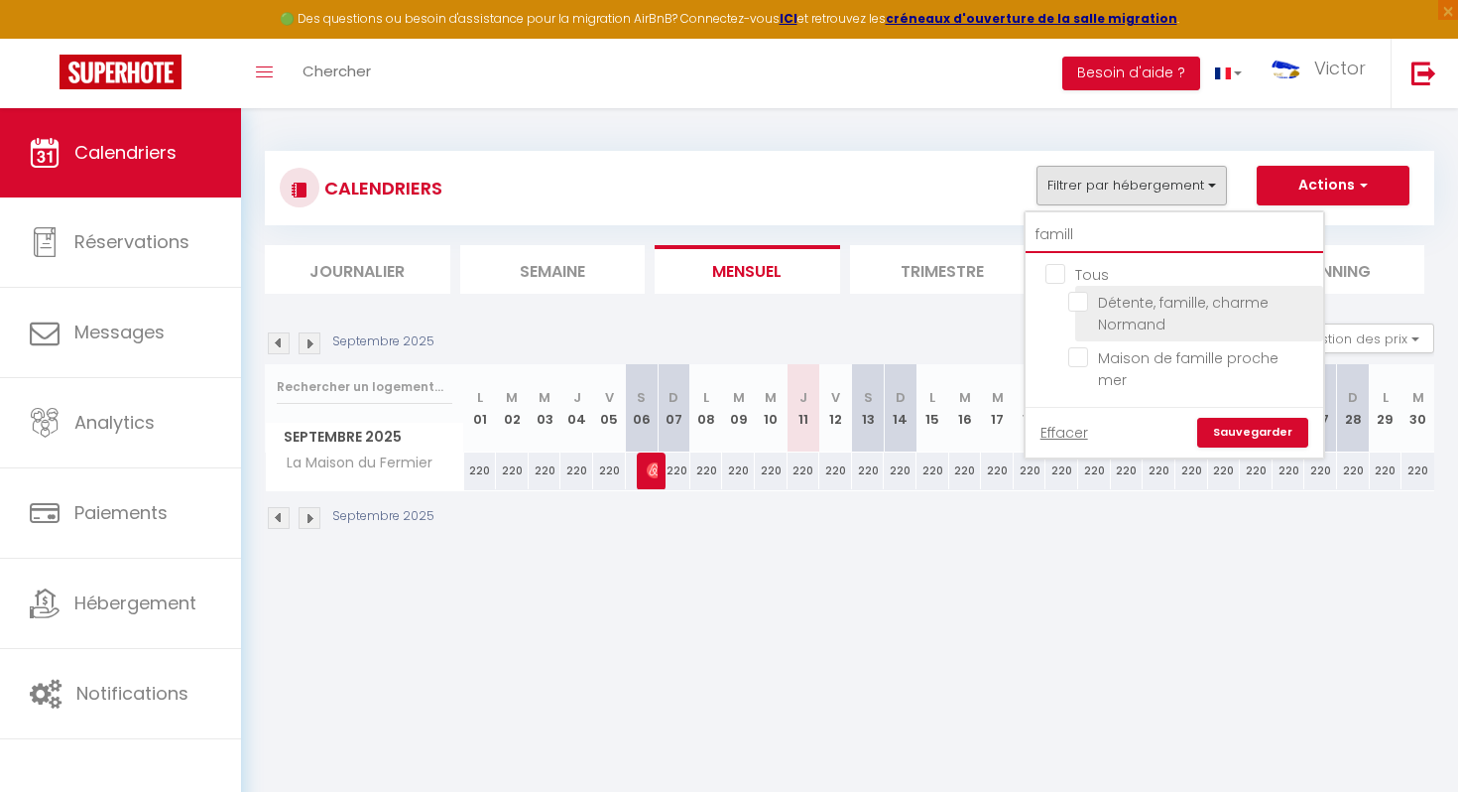
type input "famill"
click at [1083, 310] on li "Détente, famille, charme Normand" at bounding box center [1199, 314] width 248 height 56
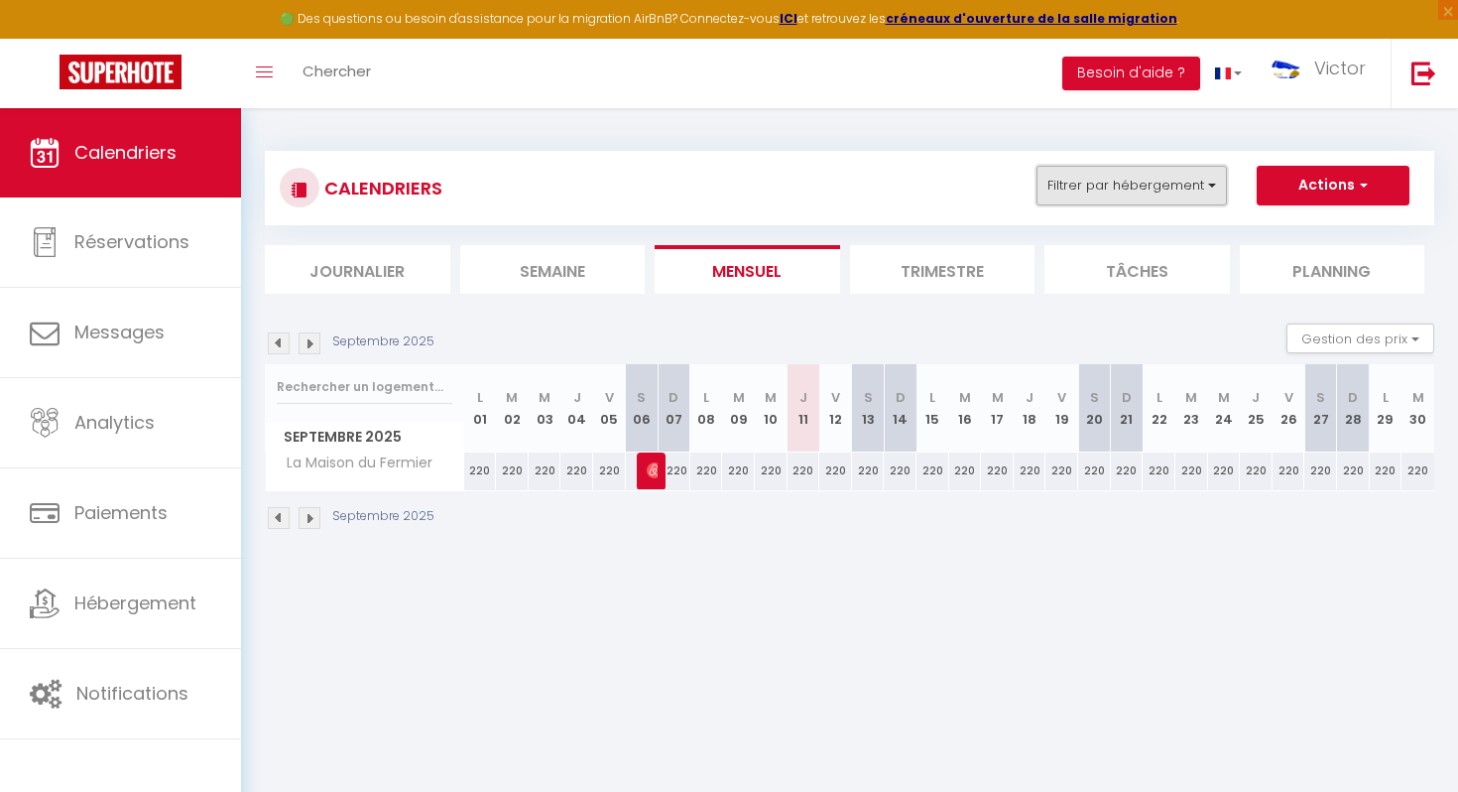
click at [1146, 194] on button "Filtrer par hébergement" at bounding box center [1131, 186] width 190 height 40
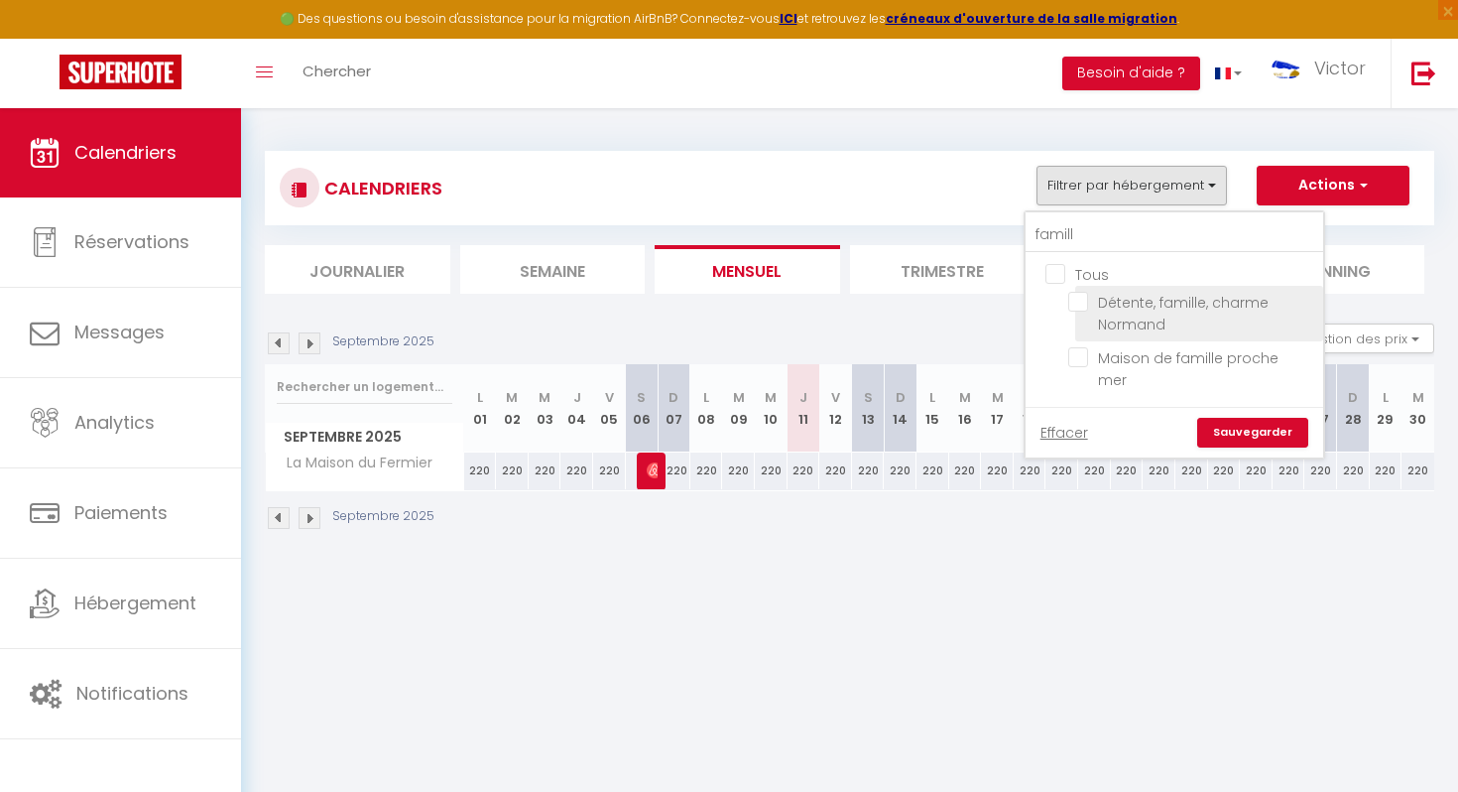
click at [1069, 294] on input "Détente, famille, charme Normand" at bounding box center [1192, 302] width 248 height 20
checkbox input "true"
click at [1258, 418] on link "Sauvegarder" at bounding box center [1252, 433] width 111 height 30
